Goal: Task Accomplishment & Management: Use online tool/utility

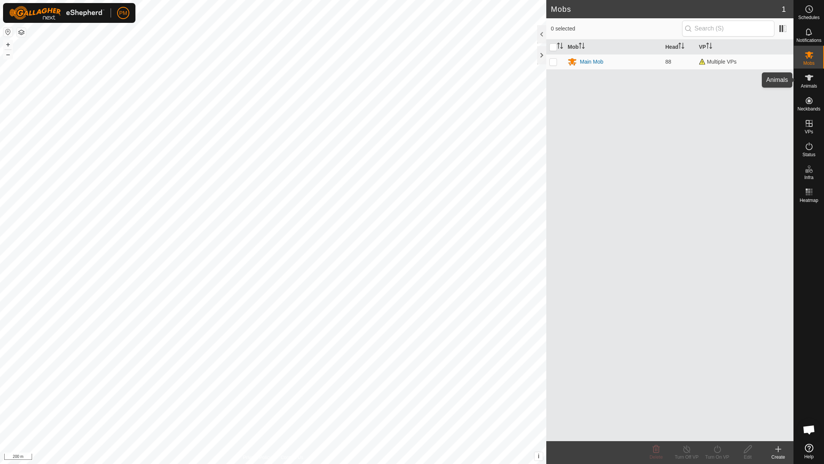
click at [808, 82] on es-animals-svg-icon at bounding box center [809, 78] width 14 height 12
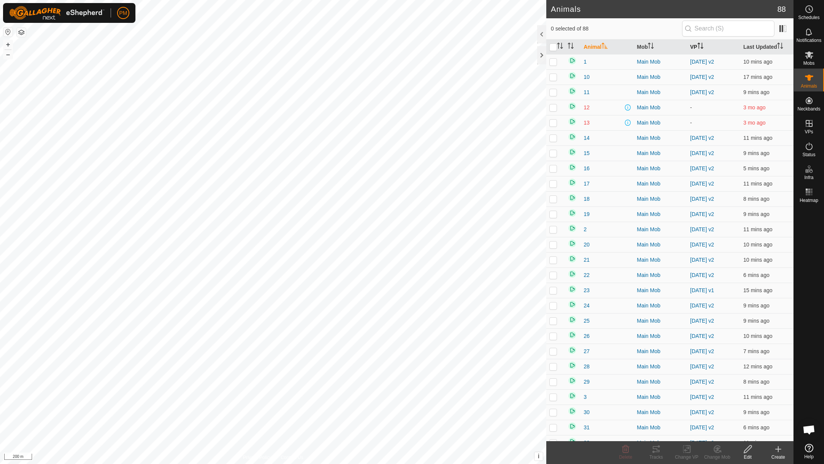
click at [695, 46] on th "VP" at bounding box center [713, 47] width 53 height 15
click at [554, 158] on p-checkbox at bounding box center [553, 155] width 8 height 6
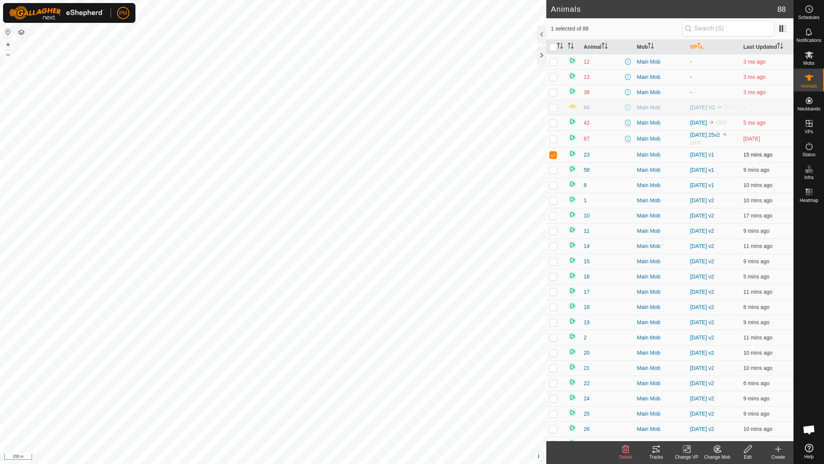
click at [554, 158] on p-checkbox at bounding box center [553, 155] width 8 height 6
checkbox input "false"
click at [808, 147] on icon at bounding box center [808, 146] width 9 height 9
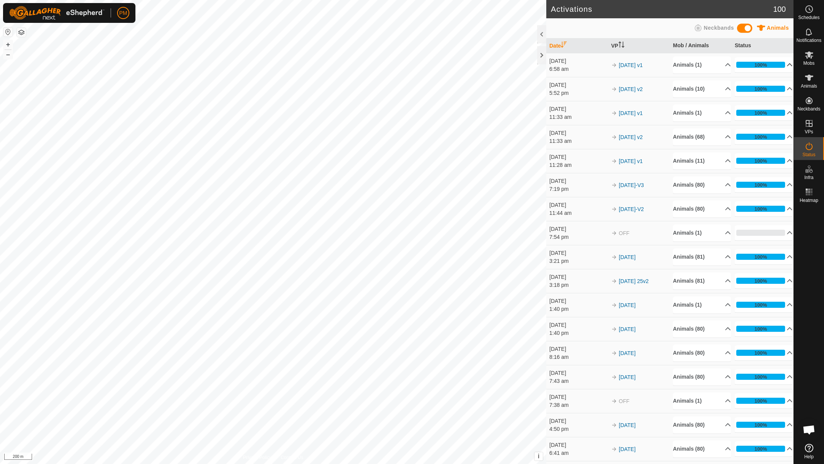
click at [785, 63] on p-accordion-header "100%" at bounding box center [763, 64] width 58 height 15
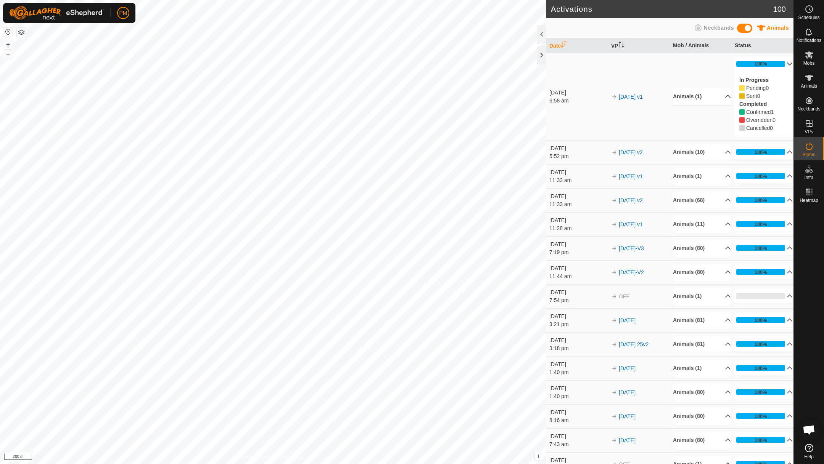
click at [723, 95] on p-accordion-header "Animals (1)" at bounding box center [702, 96] width 58 height 17
click at [5, 44] on button "+" at bounding box center [7, 44] width 9 height 9
click at [809, 77] on icon at bounding box center [809, 78] width 8 height 6
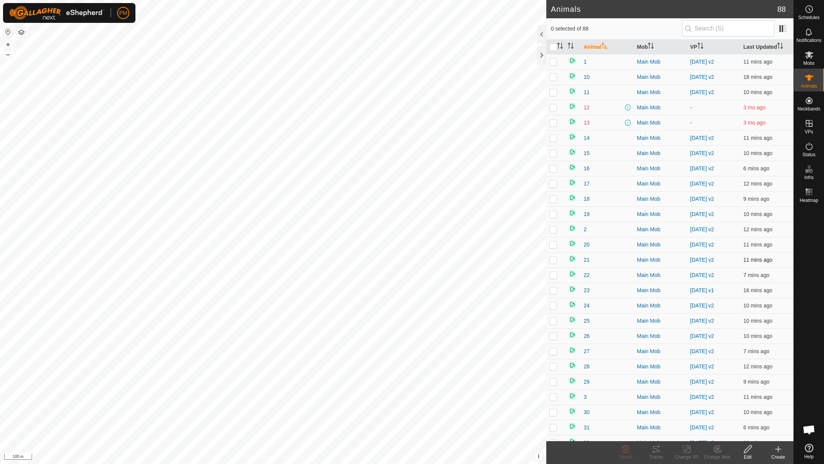
click at [553, 260] on p-checkbox at bounding box center [553, 260] width 8 height 6
checkbox input "true"
click at [689, 449] on icon at bounding box center [687, 449] width 3 height 7
click at [701, 410] on link "Choose VP..." at bounding box center [710, 416] width 76 height 15
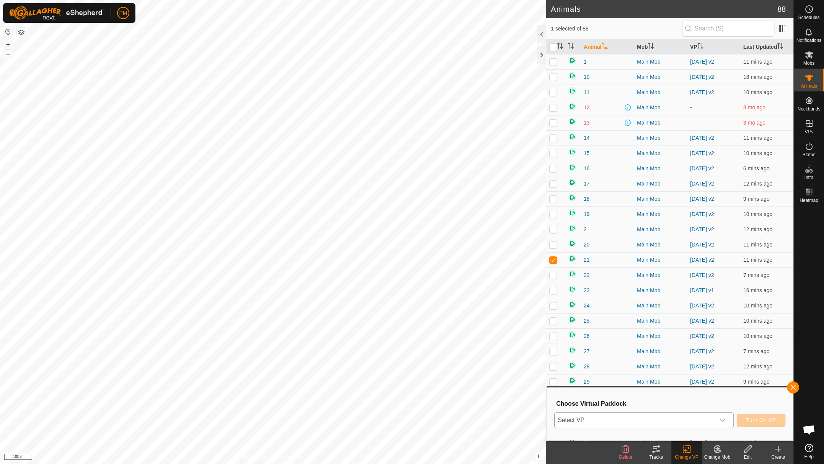
click at [612, 421] on span "Select VP" at bounding box center [634, 420] width 160 height 15
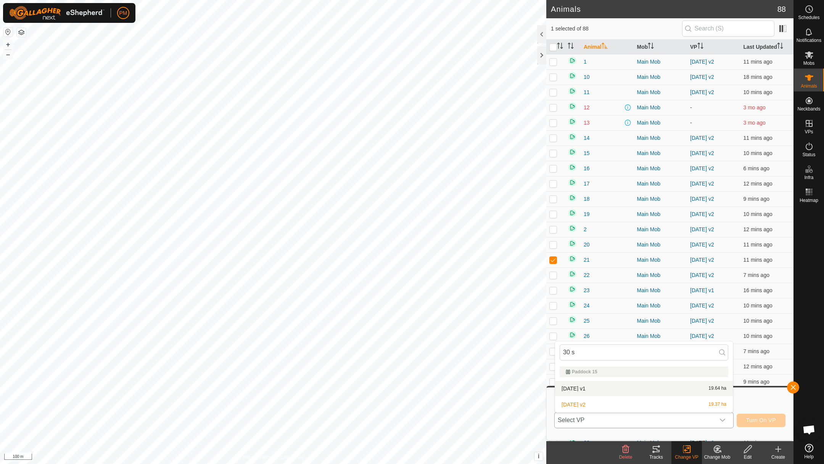
type input "30 s"
click at [569, 387] on li "[DATE] v1 19.64 ha" at bounding box center [644, 388] width 178 height 15
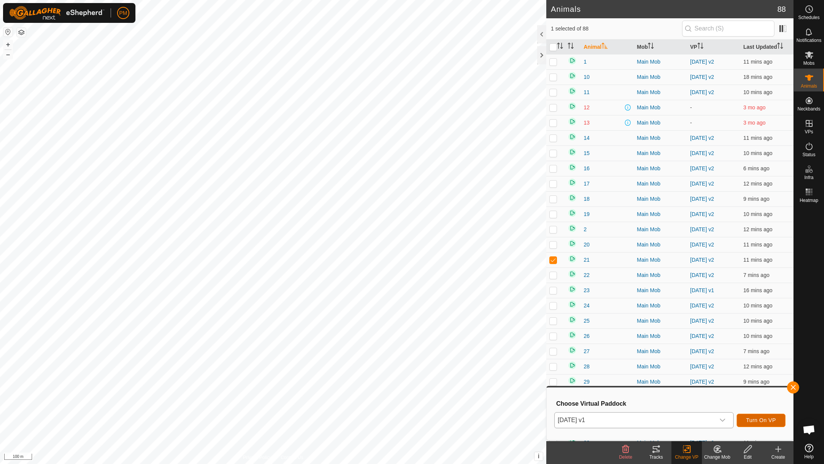
click at [747, 420] on span "Turn On VP" at bounding box center [761, 421] width 30 height 6
